Goal: Task Accomplishment & Management: Use online tool/utility

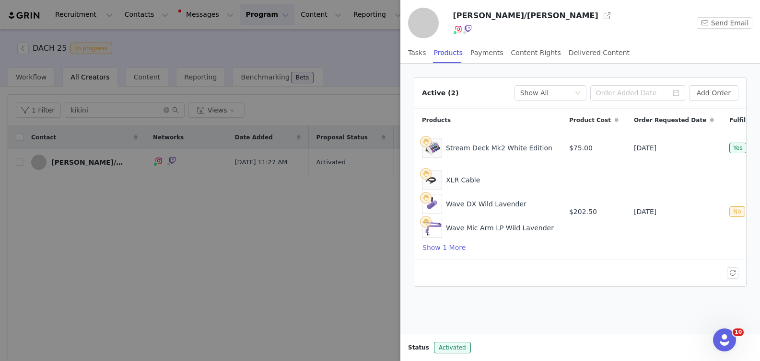
click at [100, 135] on div at bounding box center [380, 180] width 760 height 361
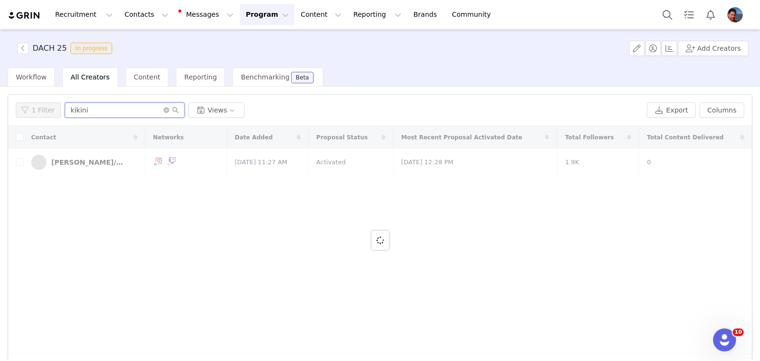
click at [102, 109] on input "kikini" at bounding box center [125, 110] width 120 height 15
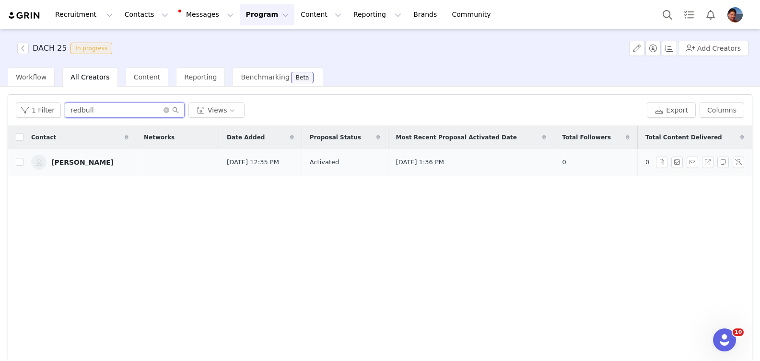
type input "redbull"
click at [95, 165] on div "[PERSON_NAME]" at bounding box center [82, 163] width 62 height 8
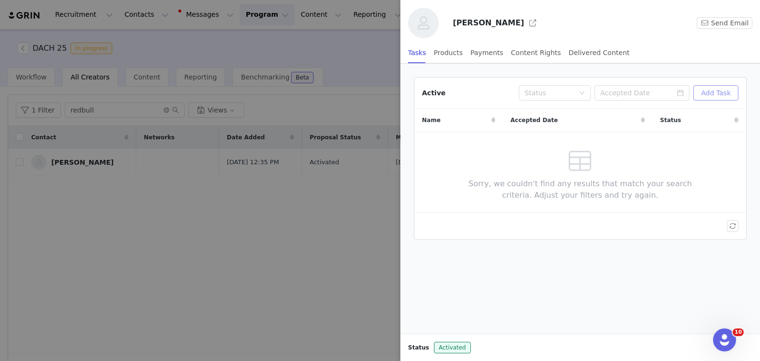
click at [700, 89] on button "Add Task" at bounding box center [715, 92] width 45 height 15
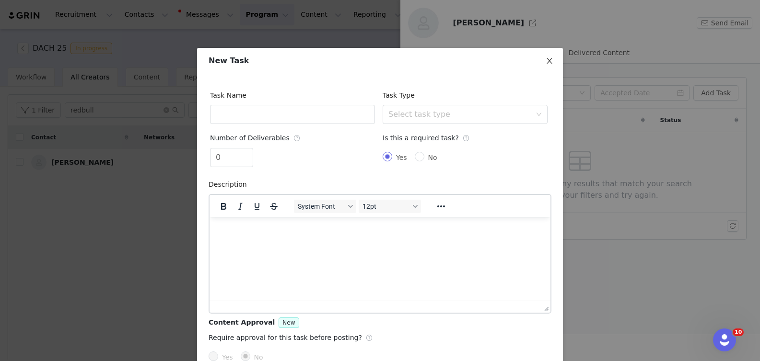
click at [551, 63] on icon "icon: close" at bounding box center [548, 61] width 5 height 6
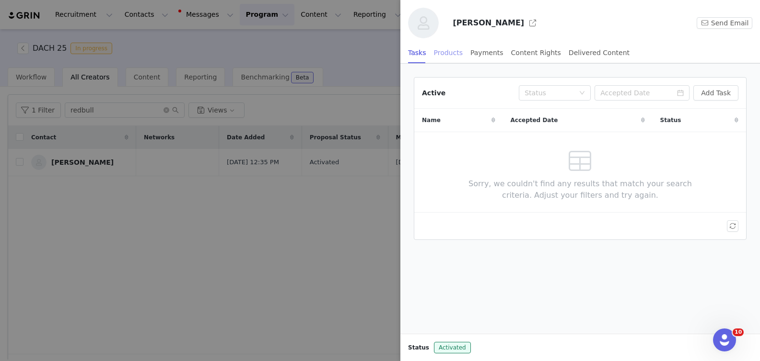
click at [444, 53] on div "Products" at bounding box center [448, 53] width 29 height 22
drag, startPoint x: 189, startPoint y: 249, endPoint x: 143, endPoint y: 96, distance: 159.0
click at [189, 247] on div at bounding box center [380, 180] width 760 height 361
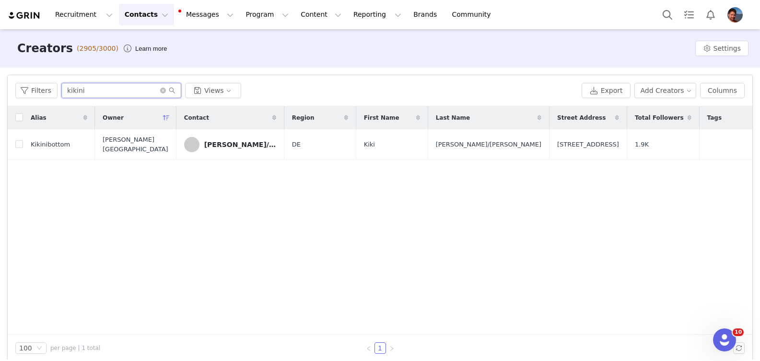
click at [125, 89] on input "kikini" at bounding box center [121, 90] width 120 height 15
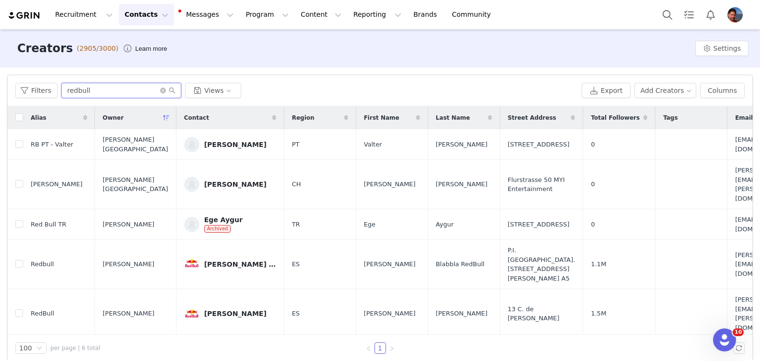
type input "redbull"
click at [219, 179] on link "[PERSON_NAME]" at bounding box center [230, 184] width 92 height 15
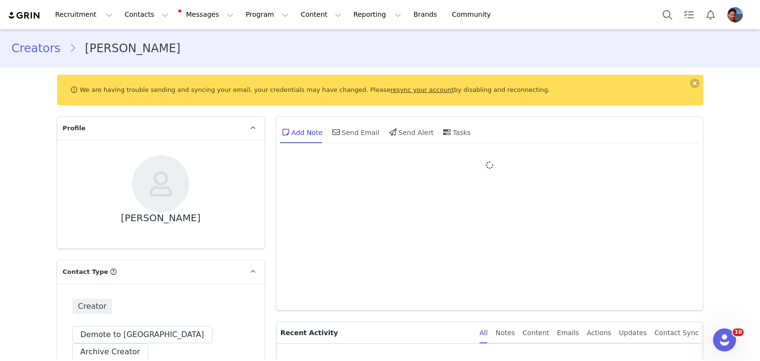
type input "+41 ([GEOGRAPHIC_DATA])"
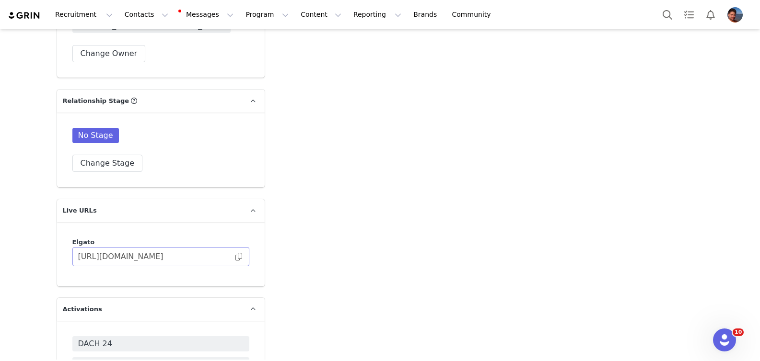
scroll to position [2159, 0]
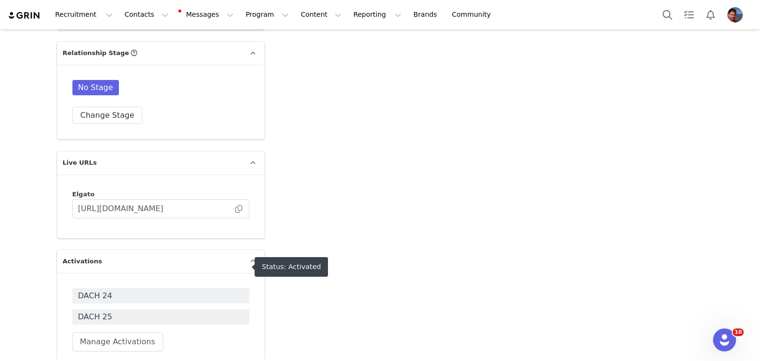
click at [211, 311] on span "DACH 25" at bounding box center [160, 317] width 165 height 12
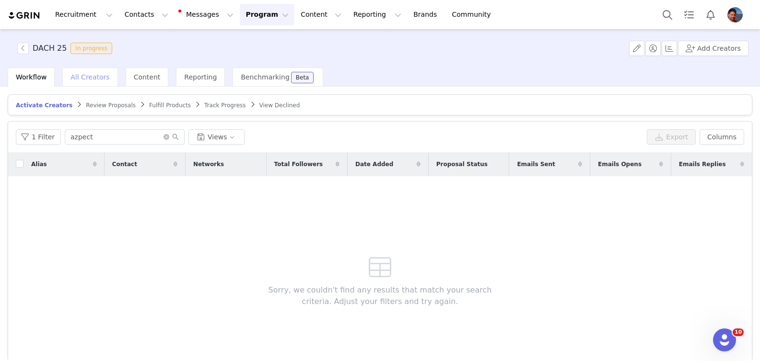
click at [90, 78] on span "All Creators" at bounding box center [89, 77] width 39 height 8
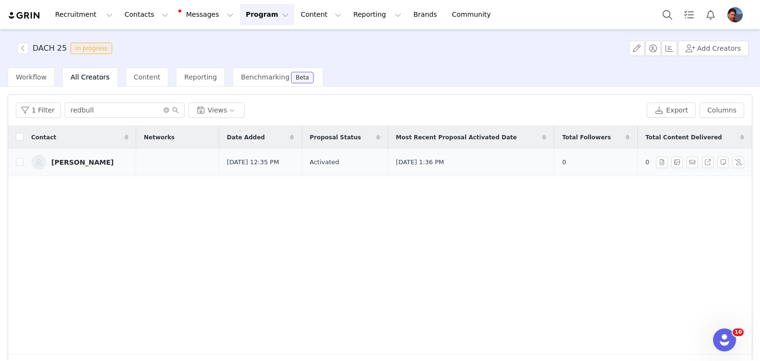
click at [97, 158] on link "[PERSON_NAME]" at bounding box center [79, 162] width 97 height 15
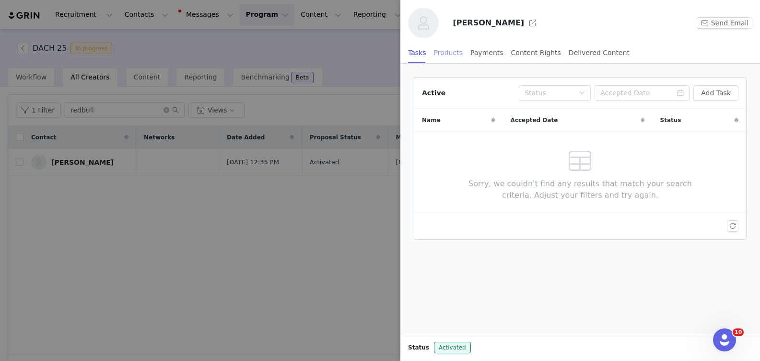
click at [458, 54] on div "Products" at bounding box center [448, 53] width 29 height 22
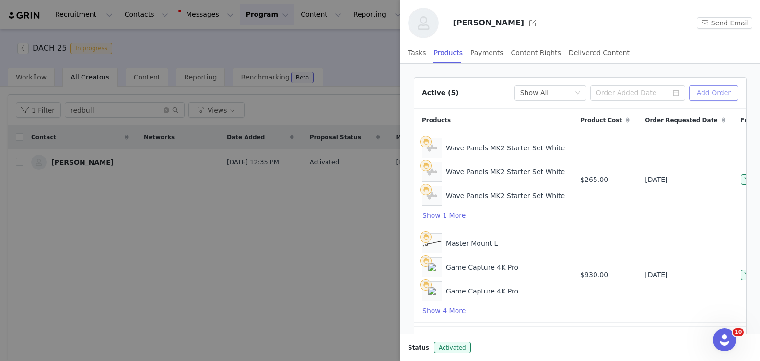
click at [715, 93] on button "Add Order" at bounding box center [713, 92] width 49 height 15
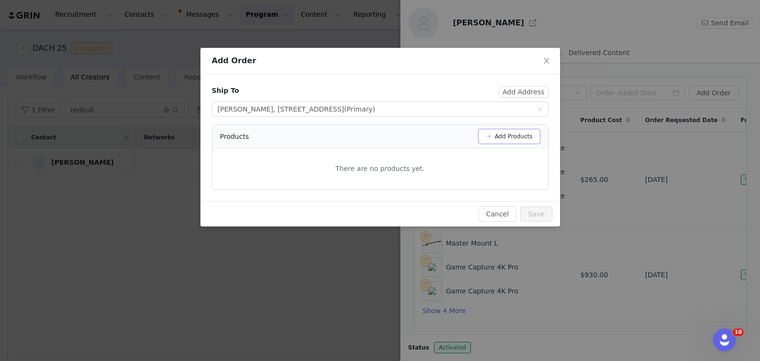
click at [507, 136] on button "Add Products" at bounding box center [509, 136] width 62 height 15
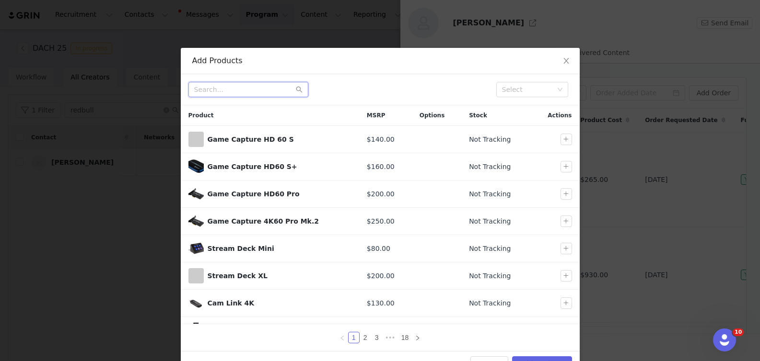
click at [239, 92] on input "text" at bounding box center [248, 89] width 120 height 15
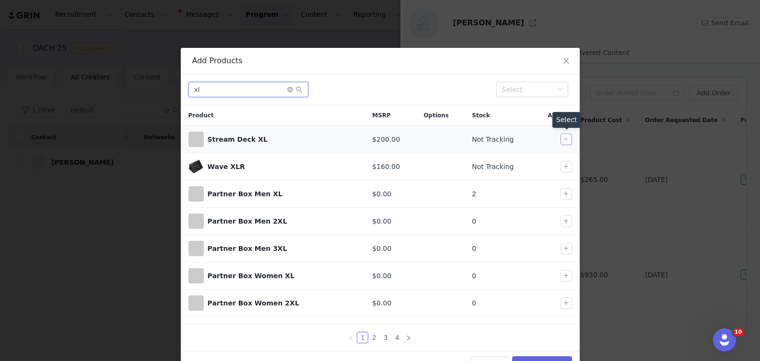
type input "xl"
click at [568, 141] on button "button" at bounding box center [566, 140] width 12 height 12
click at [546, 359] on button "Add Products" at bounding box center [541, 364] width 59 height 15
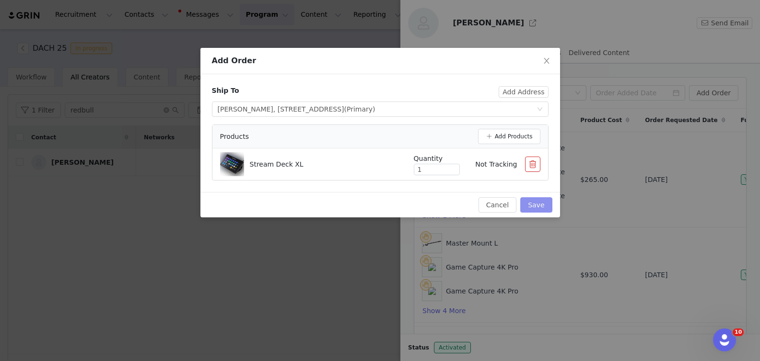
click at [538, 205] on button "Save" at bounding box center [536, 204] width 32 height 15
